Goal: Transaction & Acquisition: Purchase product/service

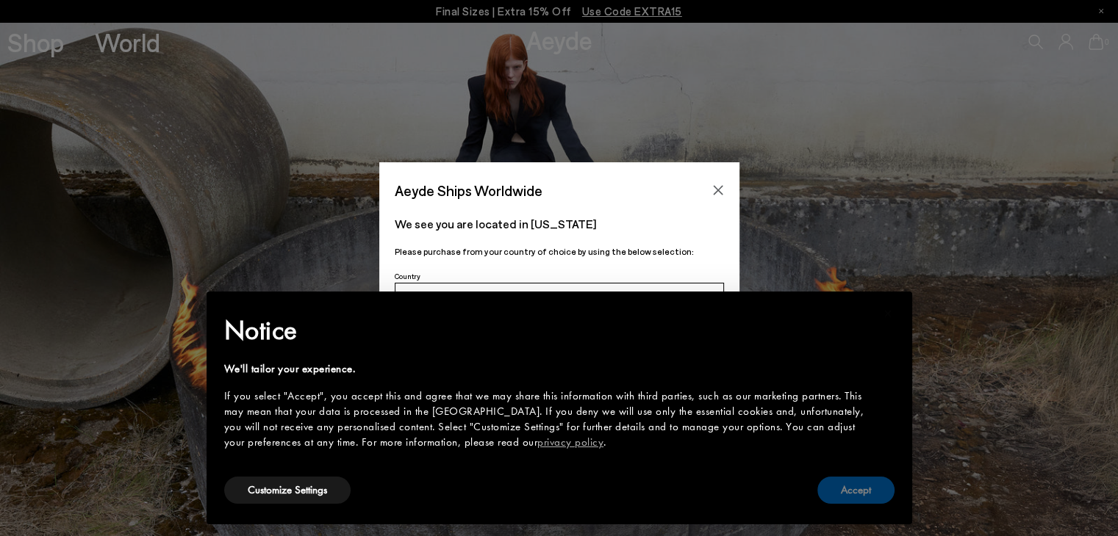
click at [875, 502] on button "Accept" at bounding box center [855, 490] width 77 height 27
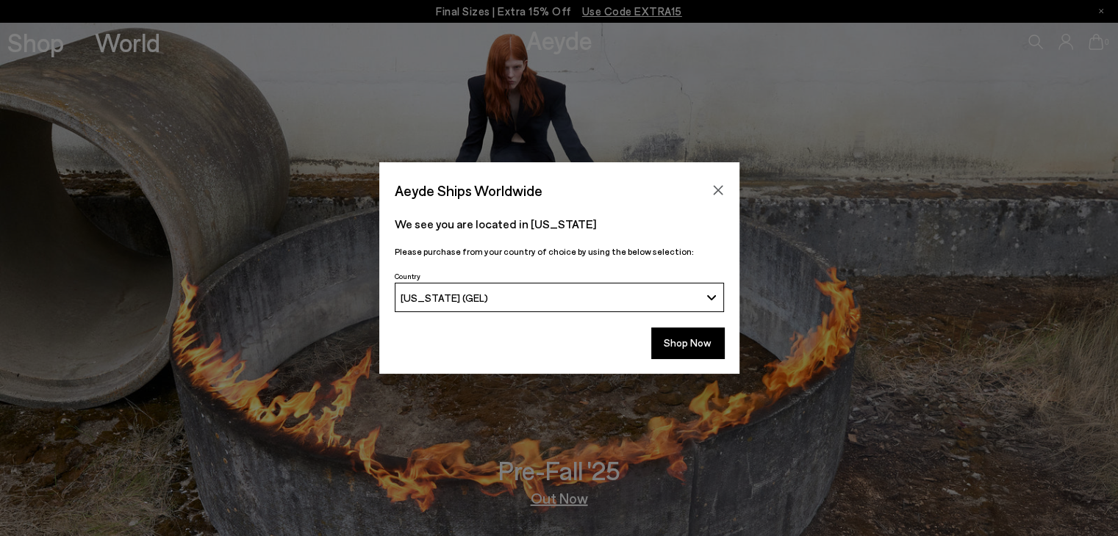
click at [522, 295] on div "[US_STATE] (GEL)" at bounding box center [549, 298] width 299 height 12
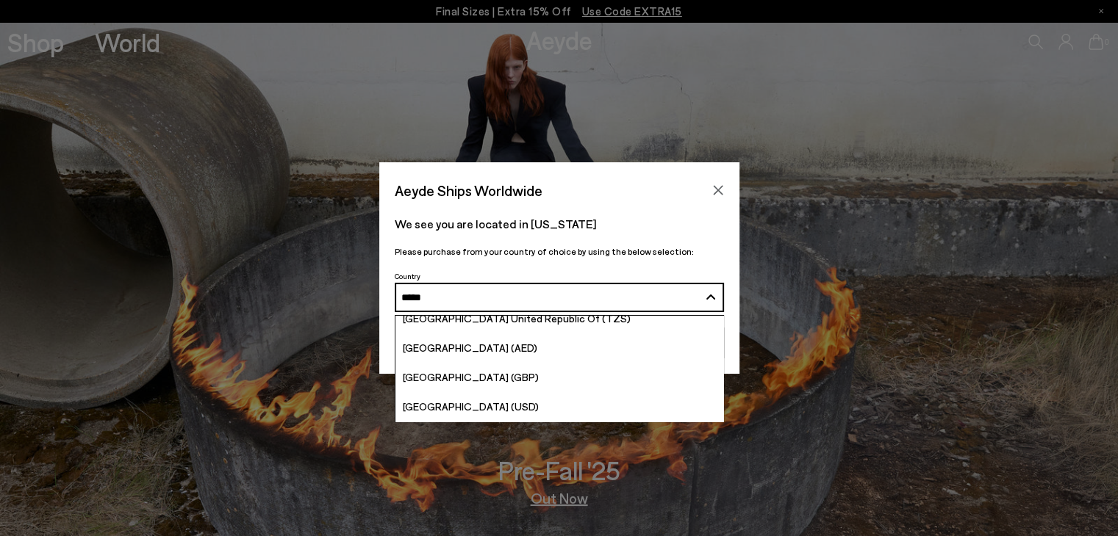
scroll to position [12, 0]
click at [395, 283] on button "Georgia (GEL) ********" at bounding box center [559, 297] width 329 height 29
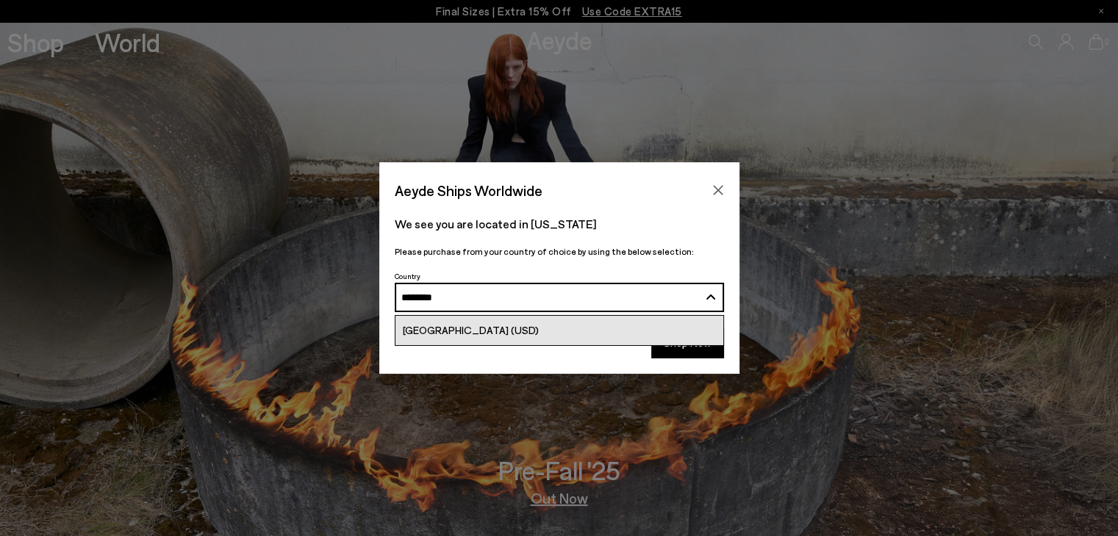
type input "********"
click at [473, 333] on span "[GEOGRAPHIC_DATA] (USD)" at bounding box center [471, 330] width 136 height 12
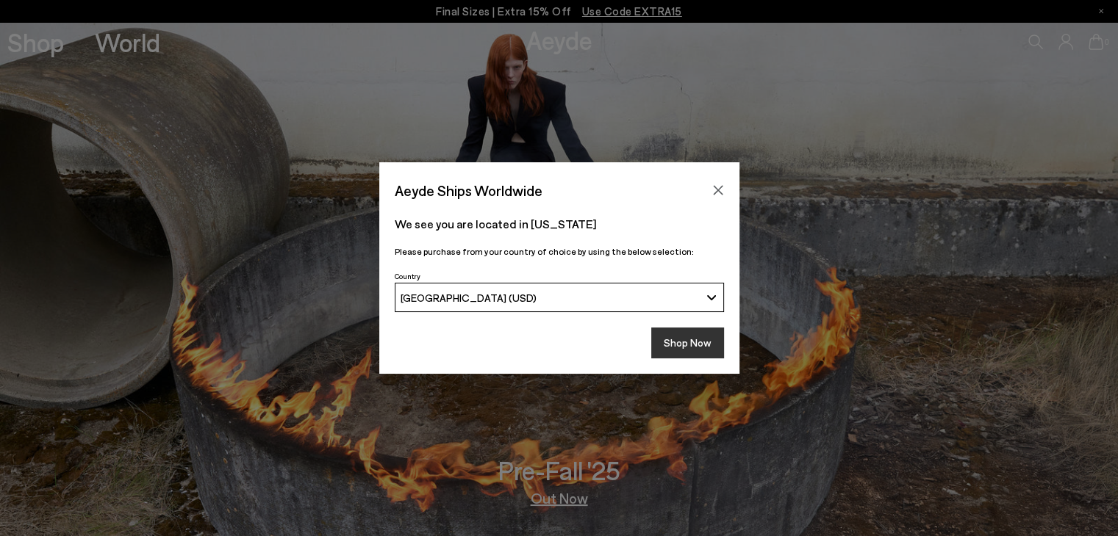
click at [669, 342] on button "Shop Now" at bounding box center [687, 343] width 73 height 31
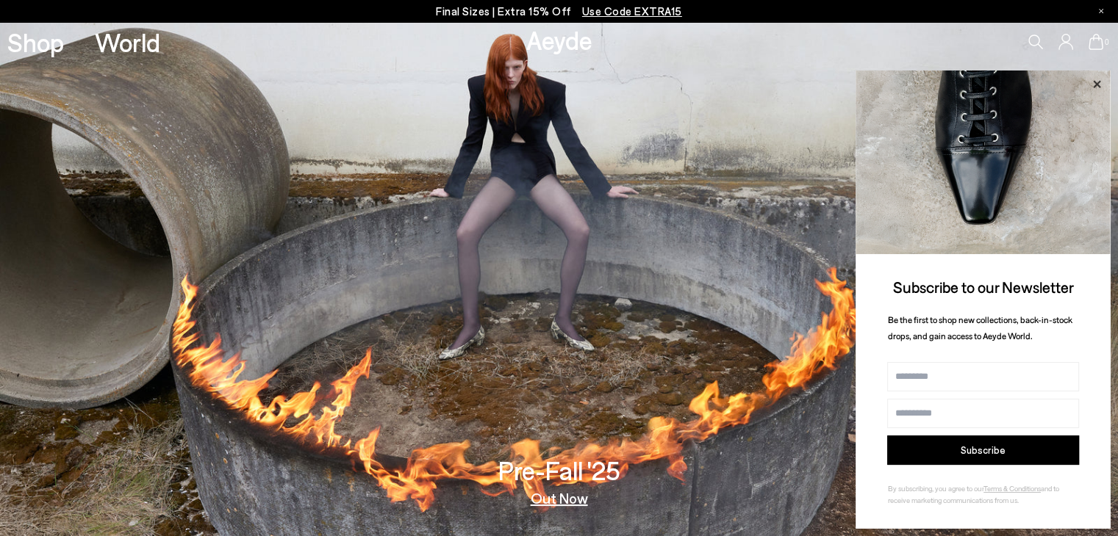
click at [1100, 81] on icon at bounding box center [1096, 84] width 19 height 19
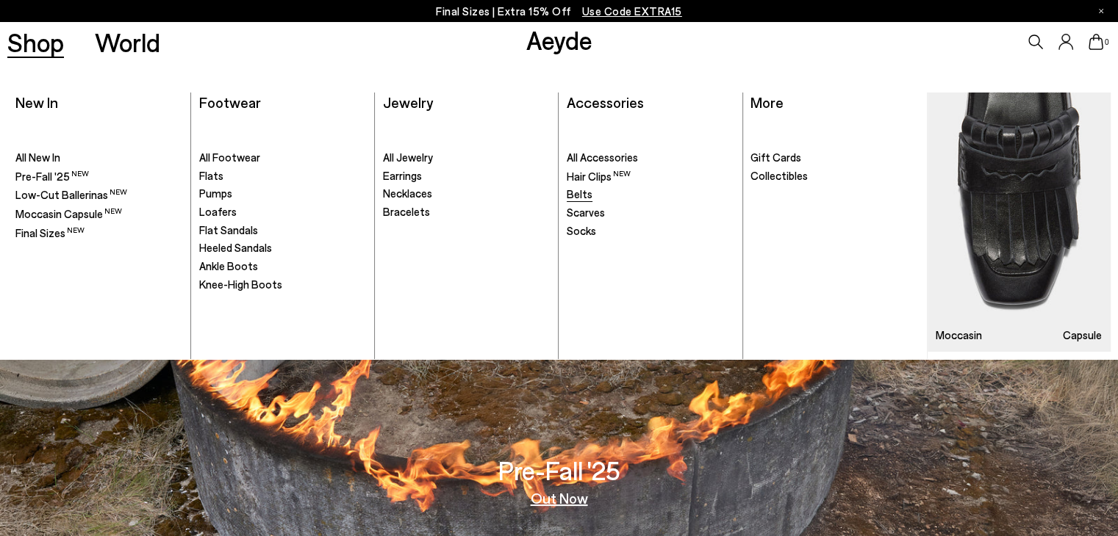
click at [580, 195] on span "Belts" at bounding box center [580, 193] width 26 height 13
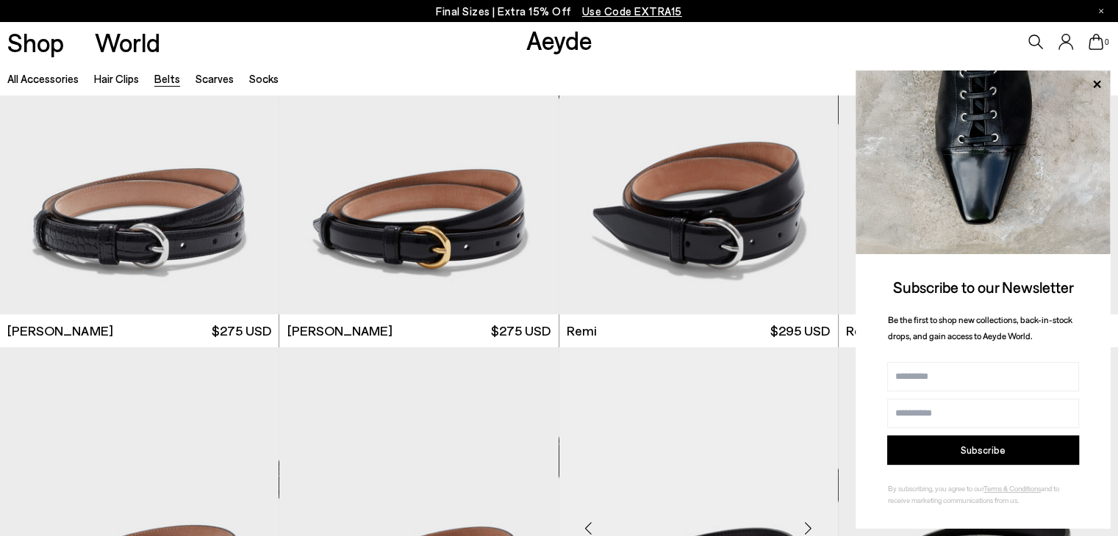
scroll to position [735, 0]
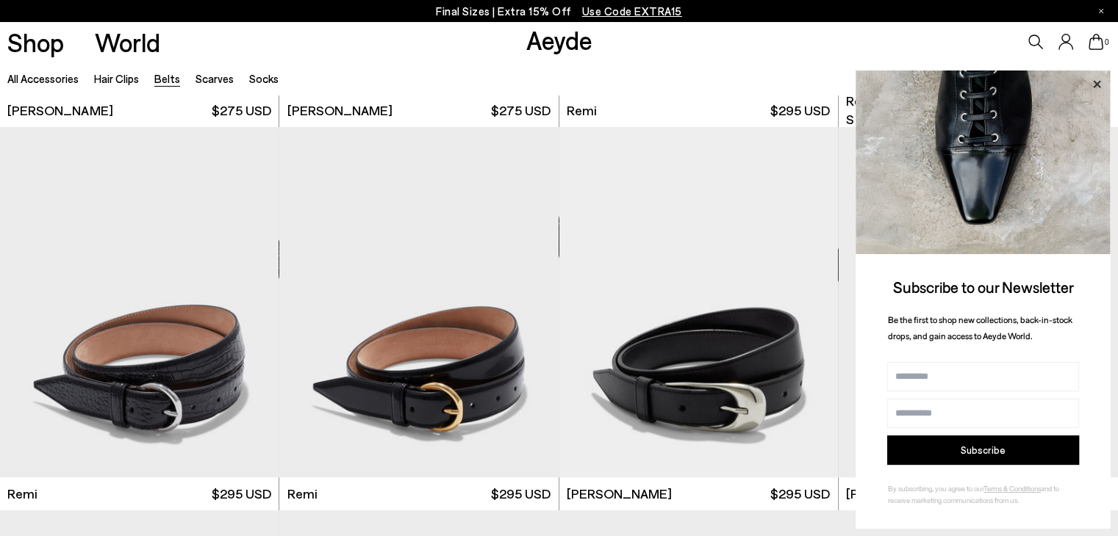
click at [1097, 87] on icon at bounding box center [1096, 84] width 19 height 19
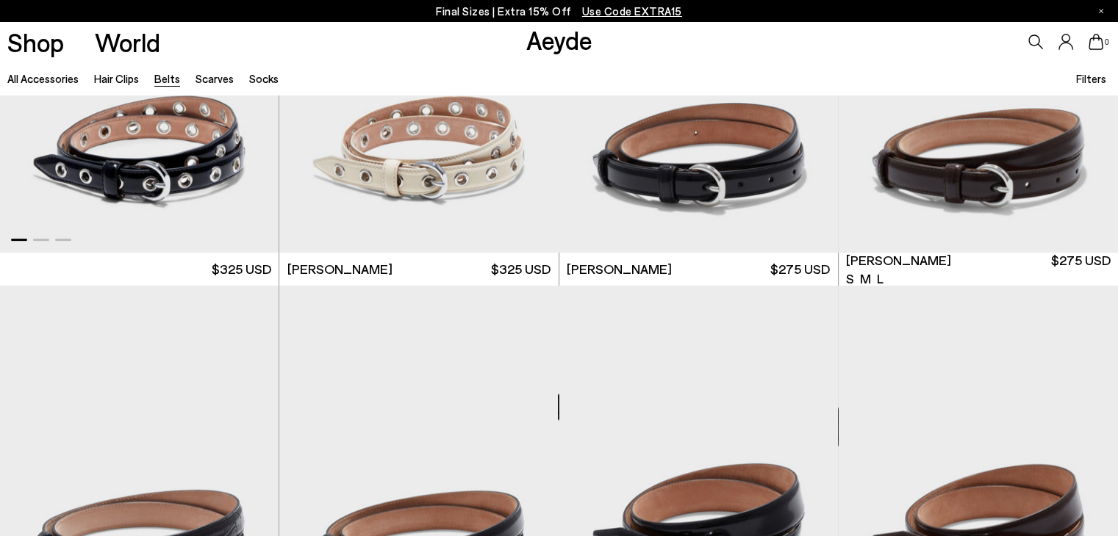
scroll to position [0, 0]
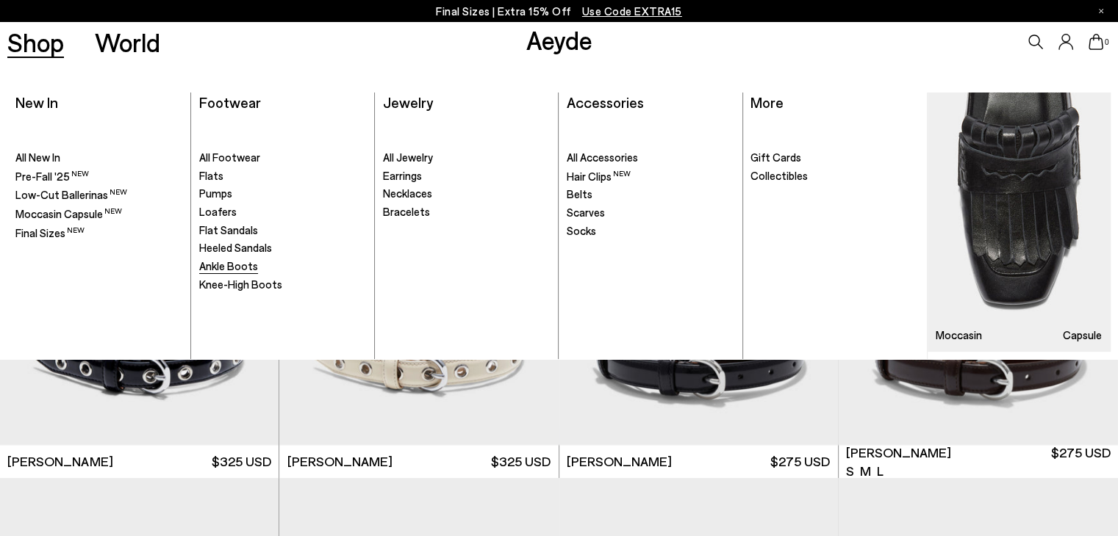
click at [244, 266] on span "Ankle Boots" at bounding box center [228, 265] width 59 height 13
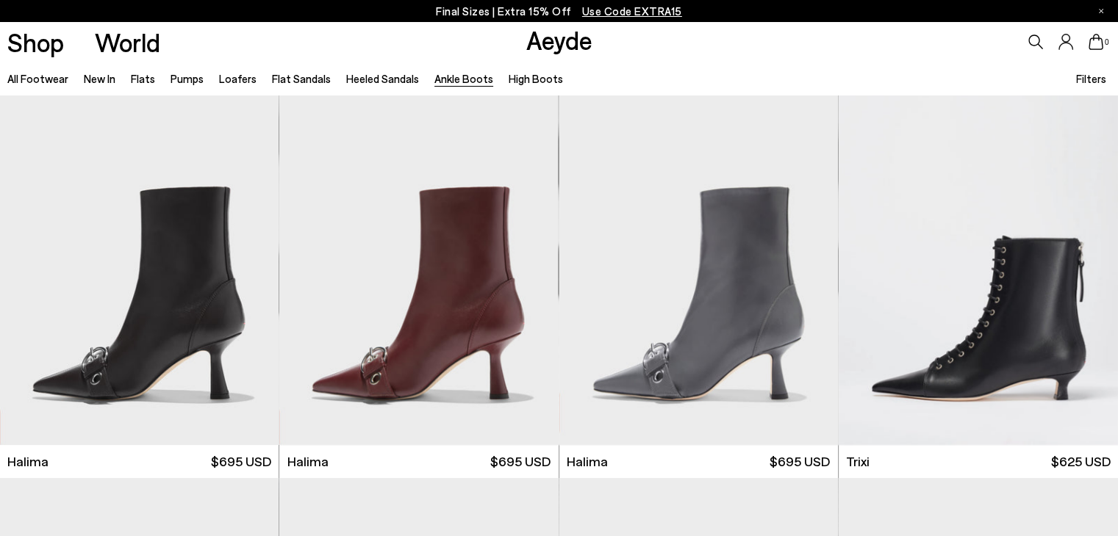
click at [1093, 79] on span "Filters" at bounding box center [1091, 78] width 30 height 13
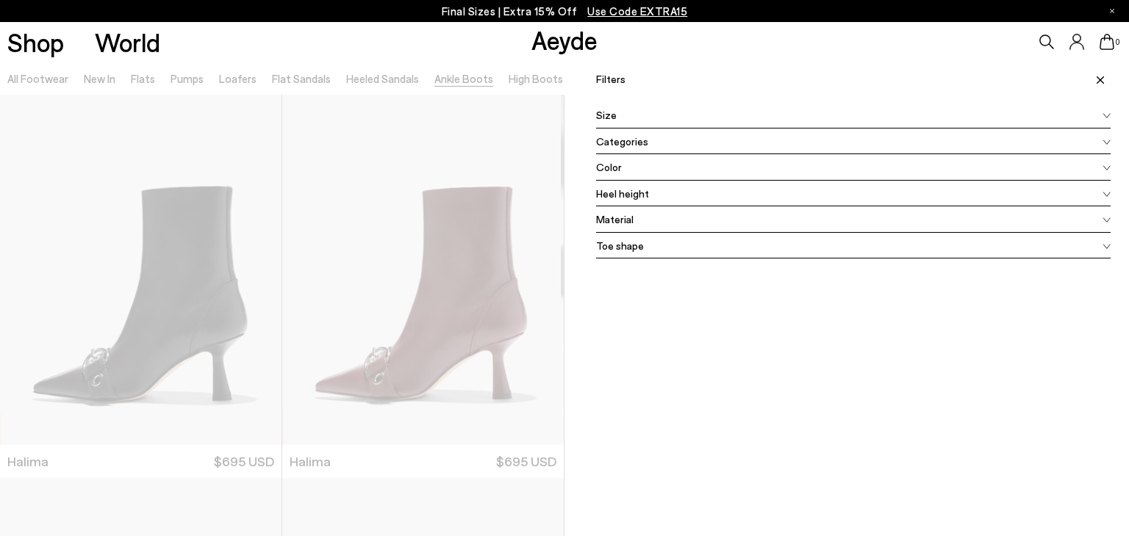
click at [300, 46] on div "Shop World Aeyde 0" at bounding box center [564, 42] width 1129 height 40
click at [1096, 82] on icon at bounding box center [1099, 79] width 7 height 7
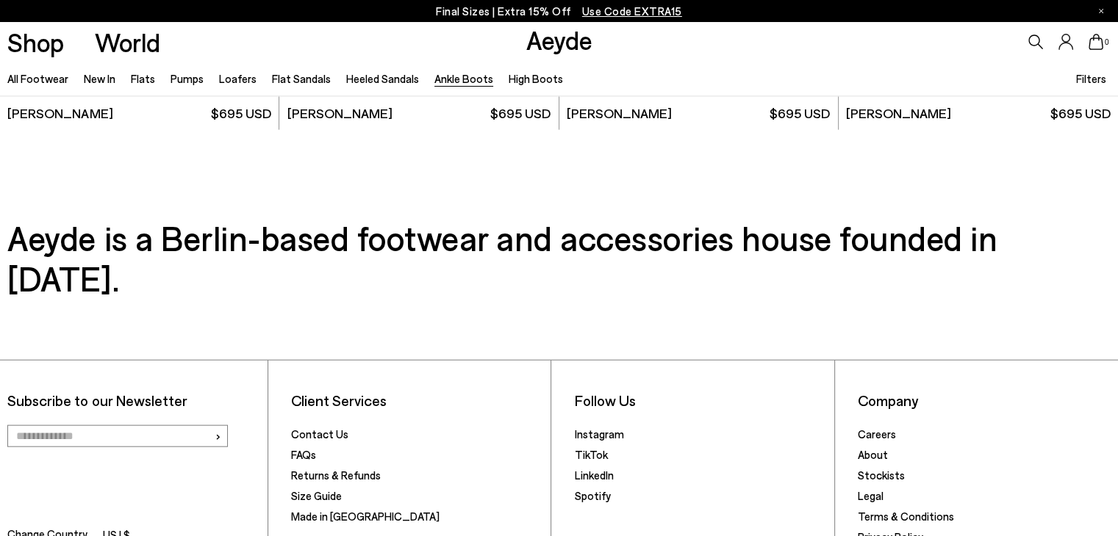
scroll to position [3498, 0]
